Goal: Transaction & Acquisition: Purchase product/service

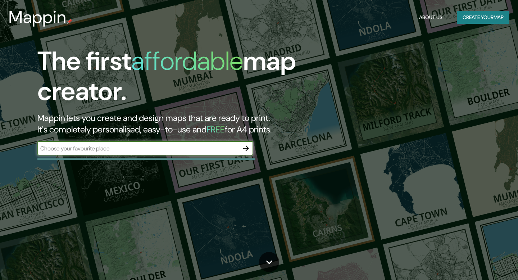
click at [201, 147] on input "text" at bounding box center [138, 148] width 202 height 8
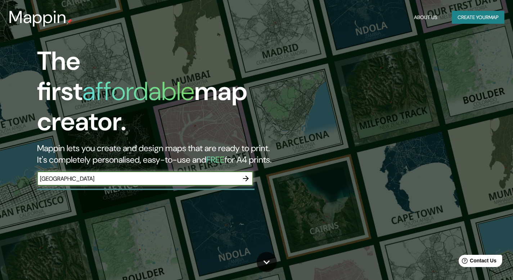
type input "[GEOGRAPHIC_DATA]"
click at [247, 174] on icon "button" at bounding box center [245, 178] width 9 height 9
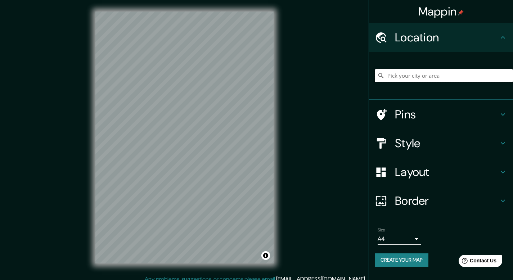
click at [420, 72] on input "Pick your city or area" at bounding box center [444, 75] width 138 height 13
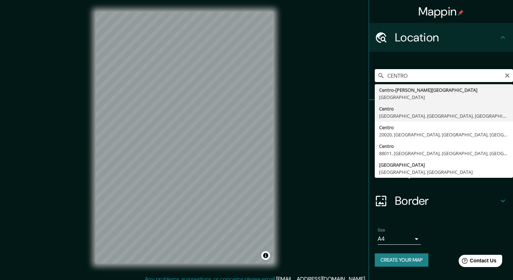
type input "Centro, [GEOGRAPHIC_DATA], [GEOGRAPHIC_DATA], [GEOGRAPHIC_DATA]"
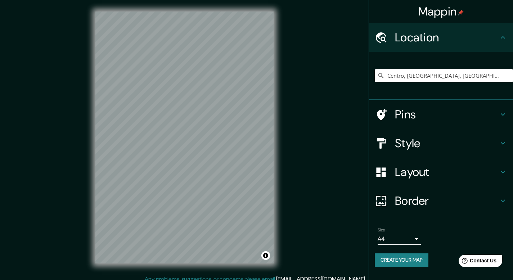
click at [419, 143] on h4 "Style" at bounding box center [447, 143] width 104 height 14
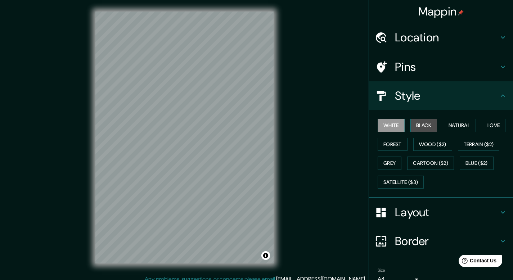
click at [412, 128] on button "Black" at bounding box center [423, 125] width 27 height 13
click at [388, 160] on button "Grey" at bounding box center [390, 163] width 24 height 13
click at [420, 128] on button "Black" at bounding box center [423, 125] width 27 height 13
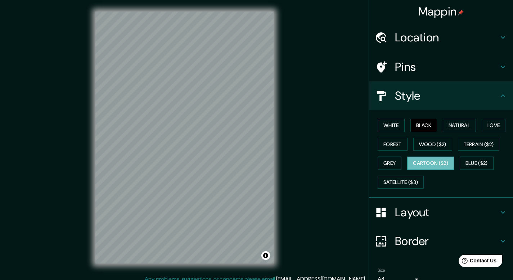
click at [440, 167] on button "Cartoon ($2)" at bounding box center [430, 163] width 47 height 13
click at [471, 163] on button "Blue ($2)" at bounding box center [477, 163] width 34 height 13
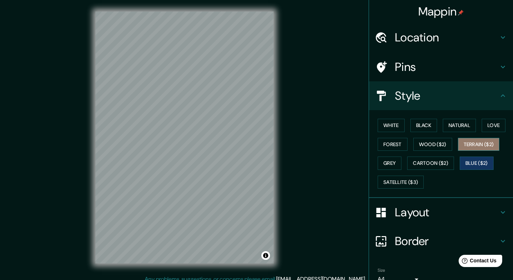
click at [469, 144] on button "Terrain ($2)" at bounding box center [479, 144] width 42 height 13
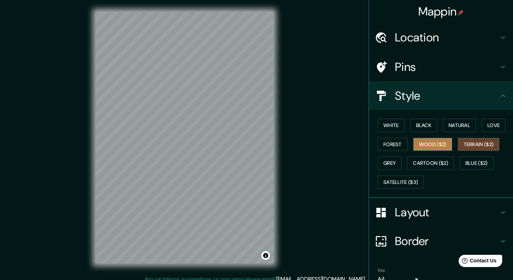
click at [440, 145] on button "Wood ($2)" at bounding box center [432, 144] width 39 height 13
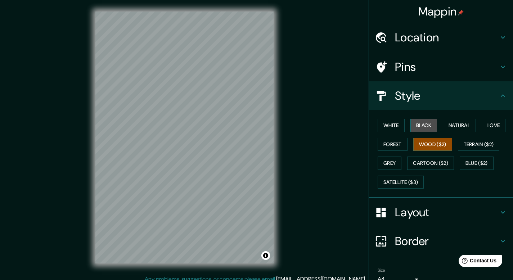
click at [427, 127] on button "Black" at bounding box center [423, 125] width 27 height 13
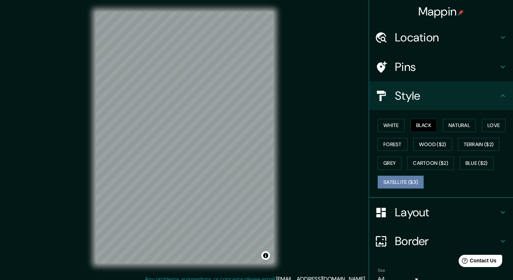
click at [393, 183] on button "Satellite ($3)" at bounding box center [401, 182] width 46 height 13
click at [387, 164] on button "Grey" at bounding box center [390, 163] width 24 height 13
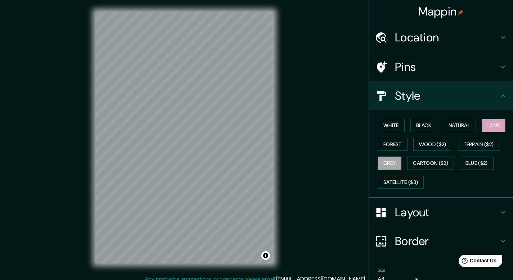
click at [484, 122] on button "Love" at bounding box center [494, 125] width 24 height 13
click at [461, 123] on button "Natural" at bounding box center [459, 125] width 33 height 13
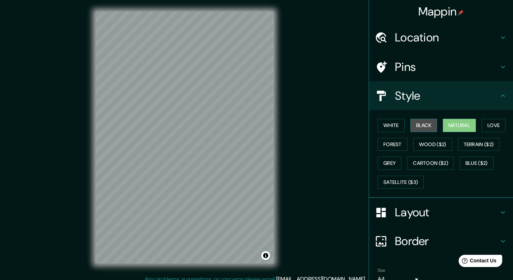
click at [425, 123] on button "Black" at bounding box center [423, 125] width 27 height 13
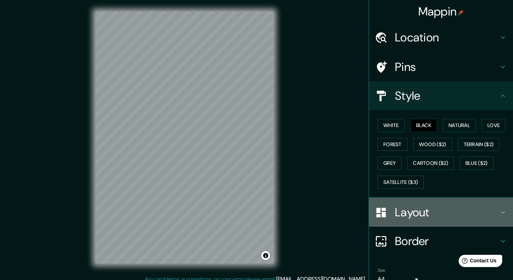
click at [431, 215] on h4 "Layout" at bounding box center [447, 212] width 104 height 14
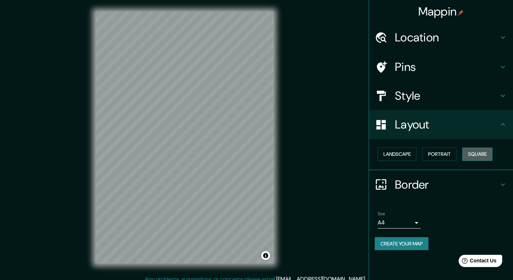
click at [477, 153] on button "Square" at bounding box center [477, 154] width 30 height 13
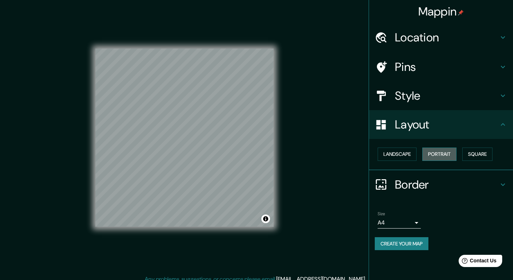
click at [447, 153] on button "Portrait" at bounding box center [439, 154] width 34 height 13
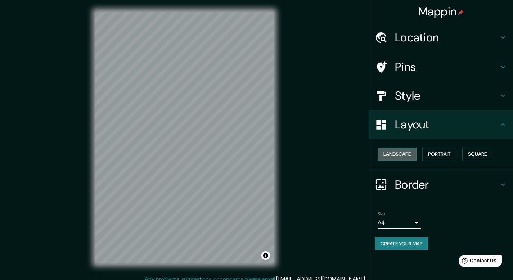
click at [407, 154] on button "Landscape" at bounding box center [397, 154] width 39 height 13
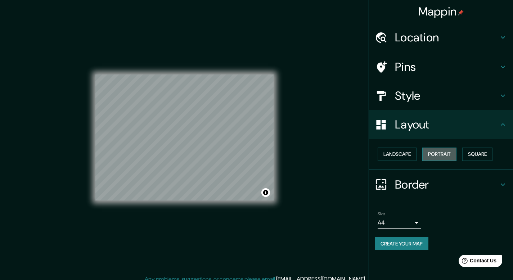
click at [438, 154] on button "Portrait" at bounding box center [439, 154] width 34 height 13
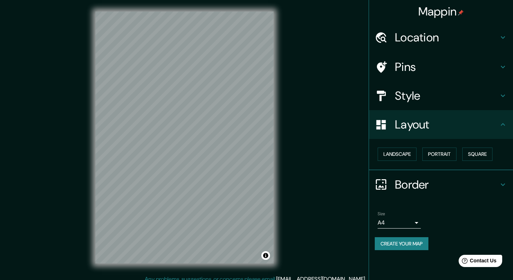
click at [474, 185] on h4 "Border" at bounding box center [447, 184] width 104 height 14
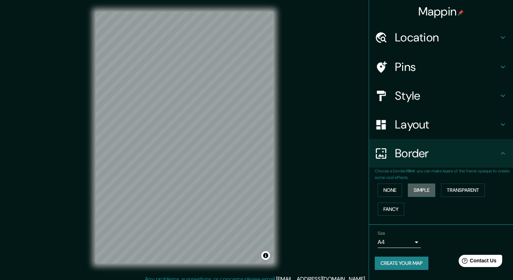
click at [426, 184] on button "Simple" at bounding box center [421, 190] width 27 height 13
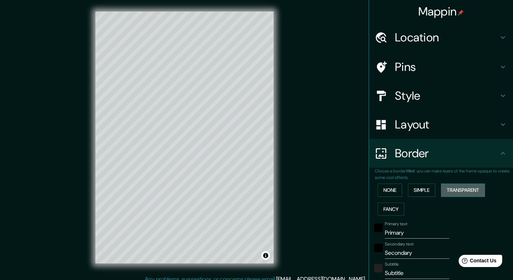
click at [458, 189] on button "Transparent" at bounding box center [463, 190] width 44 height 13
click at [389, 207] on button "Fancy" at bounding box center [391, 209] width 27 height 13
click at [389, 187] on button "None" at bounding box center [390, 190] width 24 height 13
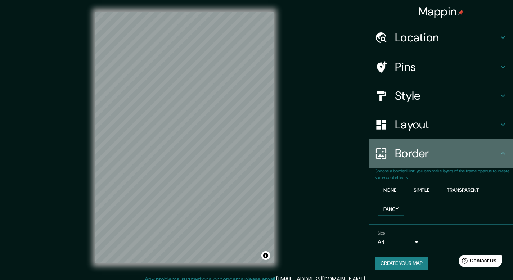
click at [419, 148] on h4 "Border" at bounding box center [447, 153] width 104 height 14
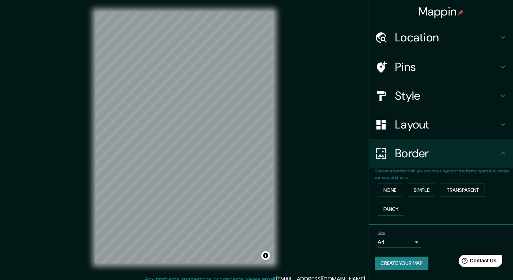
click at [426, 98] on h4 "Style" at bounding box center [447, 96] width 104 height 14
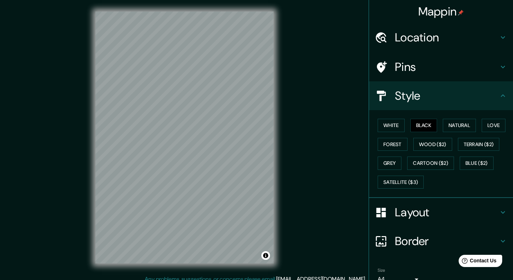
click at [426, 98] on h4 "Style" at bounding box center [447, 96] width 104 height 14
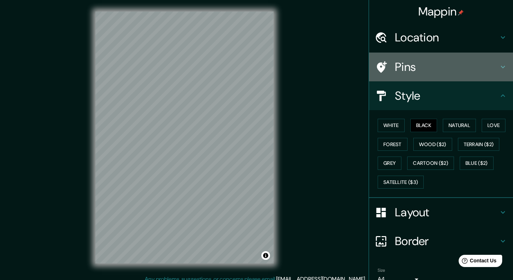
click at [423, 74] on div "Pins" at bounding box center [441, 67] width 144 height 29
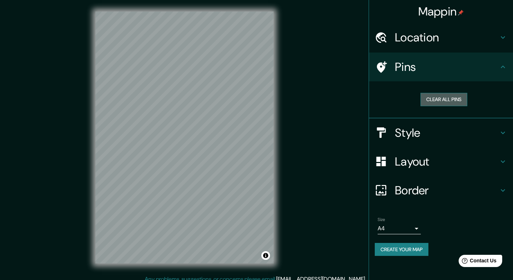
click at [440, 98] on button "Clear all pins" at bounding box center [443, 99] width 47 height 13
click at [393, 69] on div at bounding box center [385, 67] width 20 height 13
click at [381, 65] on icon at bounding box center [382, 67] width 10 height 12
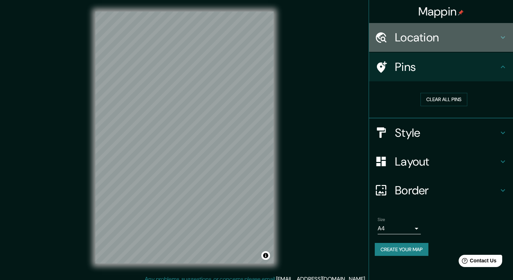
click at [414, 30] on h4 "Location" at bounding box center [447, 37] width 104 height 14
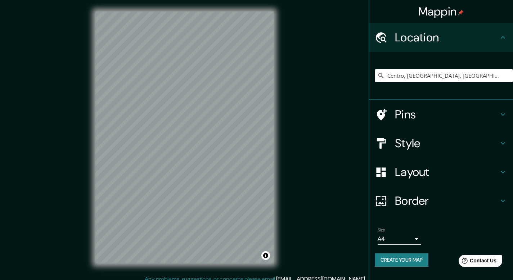
click at [414, 111] on h4 "Pins" at bounding box center [447, 114] width 104 height 14
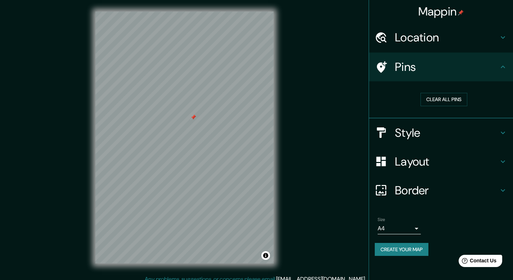
click at [193, 117] on div at bounding box center [193, 117] width 6 height 6
